Goal: Task Accomplishment & Management: Manage account settings

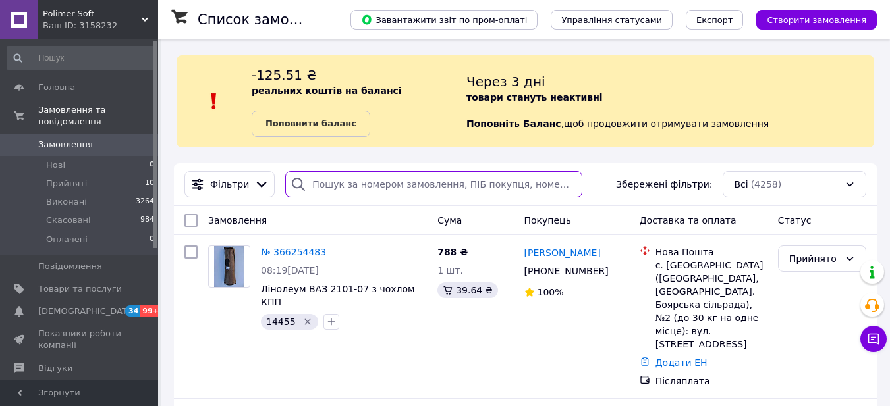
paste input "20451265461421"
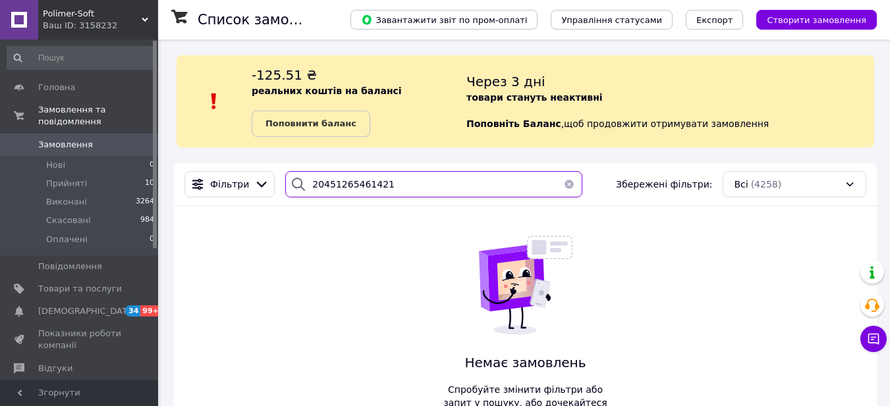
drag, startPoint x: 413, startPoint y: 192, endPoint x: 220, endPoint y: 168, distance: 194.5
click at [220, 168] on div "Фільтри 20451265461421 Збережені фільтри: Всі (4258)" at bounding box center [525, 184] width 703 height 43
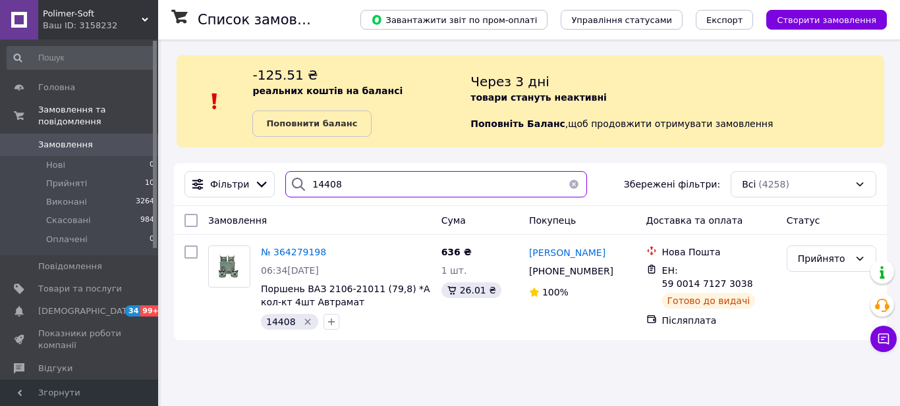
type input "14408"
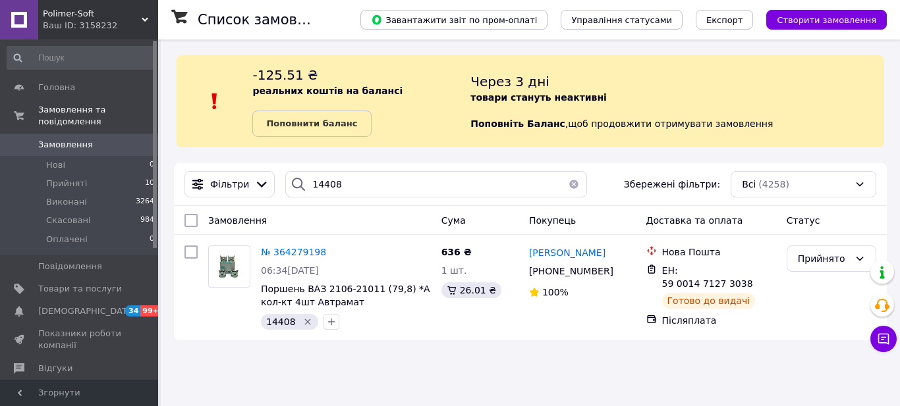
click at [284, 256] on span "№ 364279198" at bounding box center [293, 252] width 65 height 11
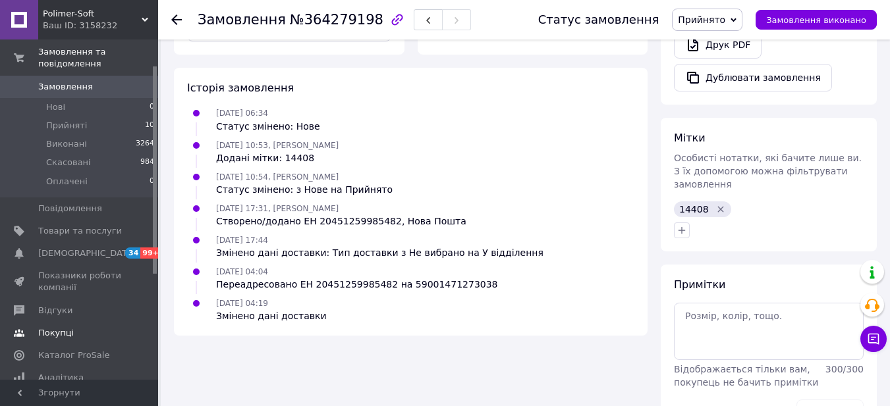
scroll to position [132, 0]
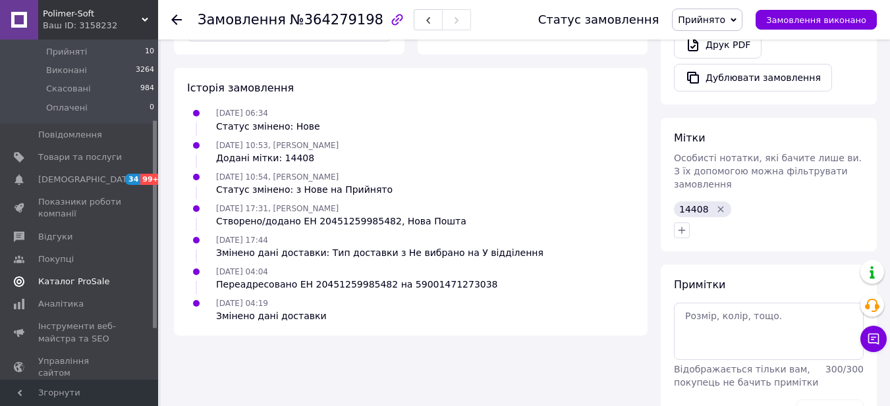
click at [76, 276] on span "Каталог ProSale" at bounding box center [73, 282] width 71 height 12
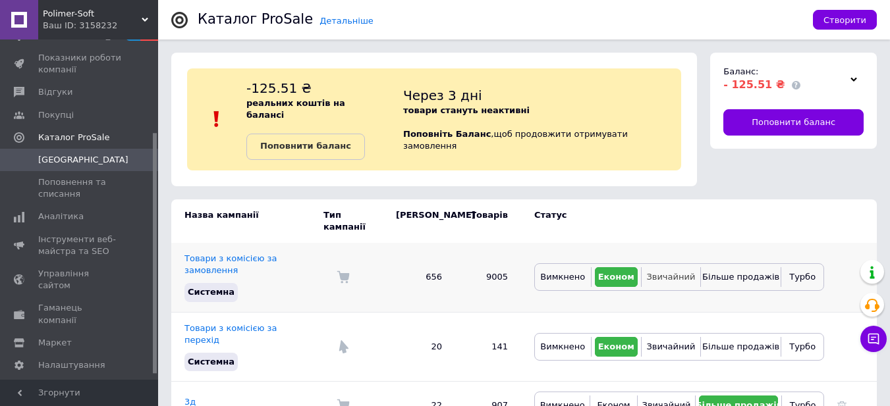
click at [657, 272] on span "Звичайний" at bounding box center [670, 277] width 49 height 10
click at [655, 342] on span "Звичайний" at bounding box center [670, 347] width 49 height 10
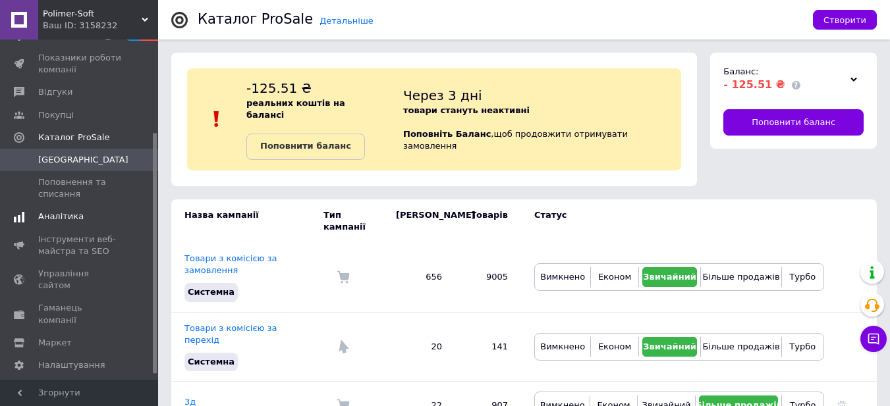
click at [75, 217] on span "Аналітика" at bounding box center [60, 217] width 45 height 12
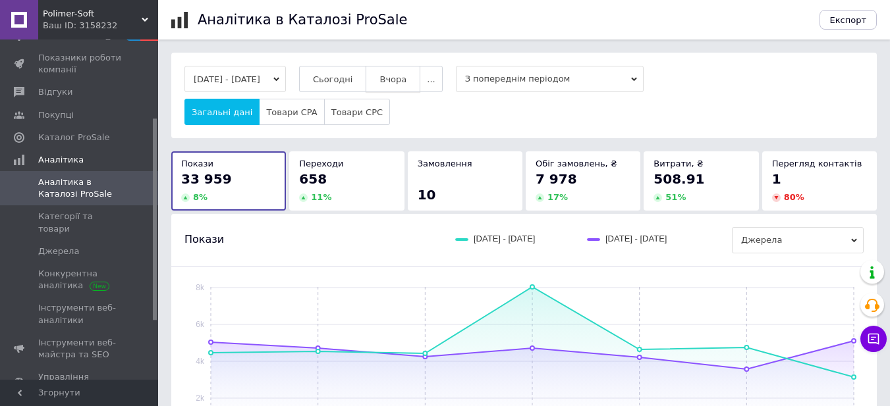
click at [406, 80] on span "Вчора" at bounding box center [392, 79] width 27 height 10
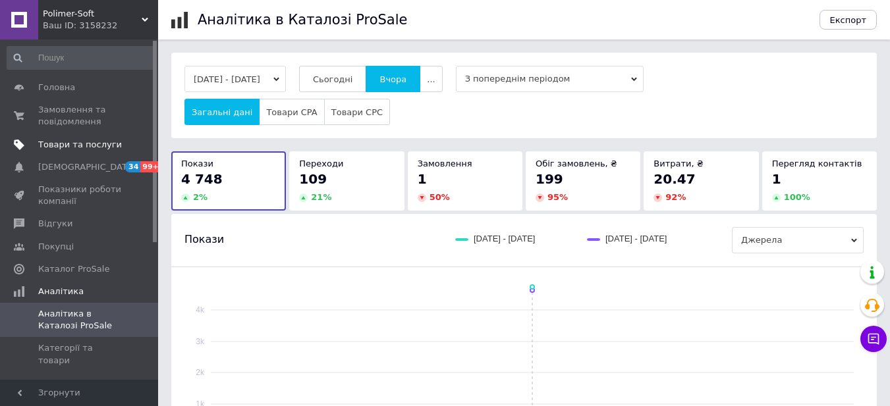
click at [65, 145] on span "Товари та послуги" at bounding box center [80, 145] width 84 height 12
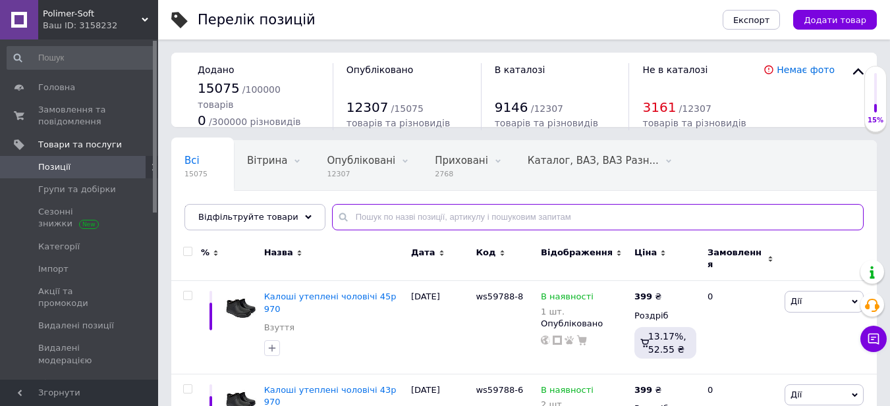
click at [359, 218] on input "text" at bounding box center [598, 217] width 532 height 26
paste input "54756"
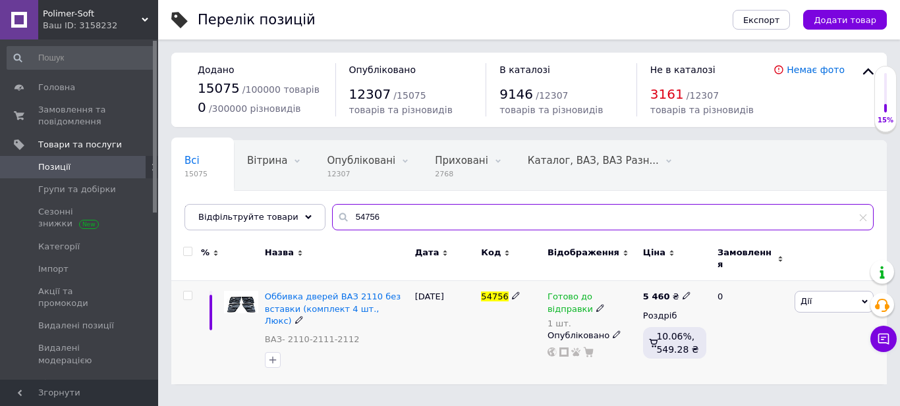
type input "54756"
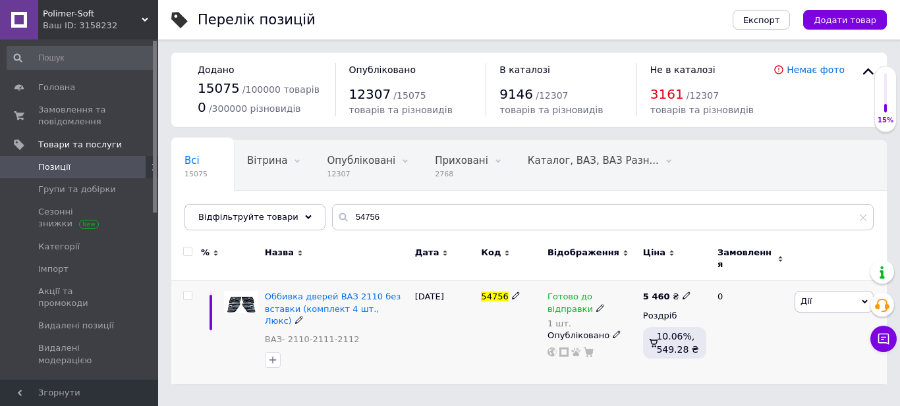
click at [596, 304] on use at bounding box center [599, 307] width 7 height 7
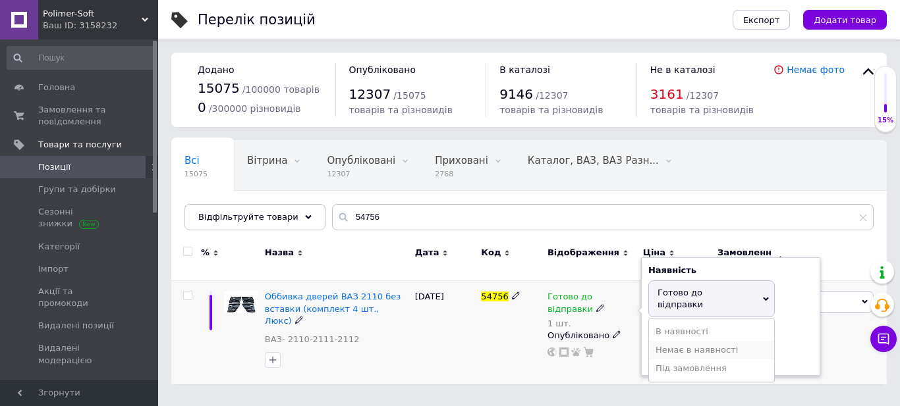
click at [692, 341] on li "Немає в наявності" at bounding box center [711, 350] width 125 height 18
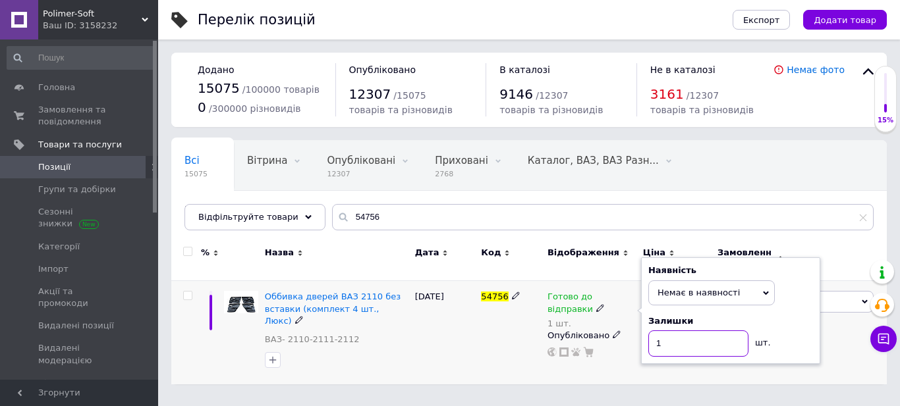
drag, startPoint x: 662, startPoint y: 337, endPoint x: 648, endPoint y: 337, distance: 14.5
click at [648, 337] on input "1" at bounding box center [698, 344] width 100 height 26
drag, startPoint x: 665, startPoint y: 337, endPoint x: 657, endPoint y: 337, distance: 7.9
click at [657, 337] on input "1" at bounding box center [698, 344] width 100 height 26
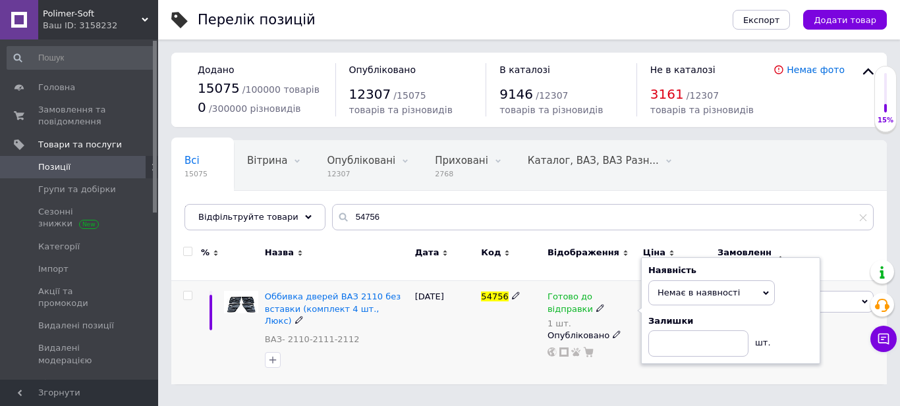
click at [613, 363] on div "Готово до відправки 1 шт. Наявність Немає в наявності В наявності Під замовленн…" at bounding box center [592, 332] width 96 height 103
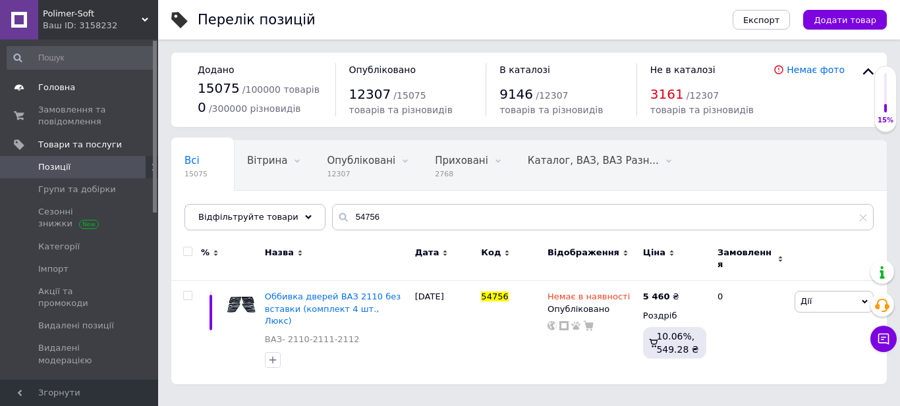
click at [80, 89] on span "Головна" at bounding box center [80, 88] width 84 height 12
